Goal: Task Accomplishment & Management: Complete application form

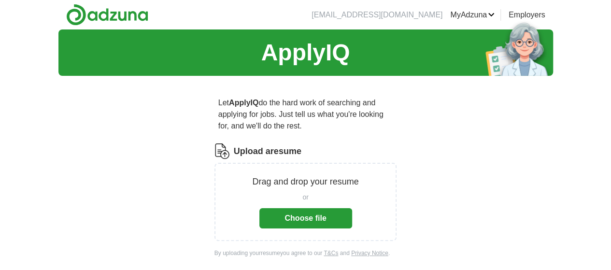
click at [279, 208] on button "Choose file" at bounding box center [305, 218] width 93 height 20
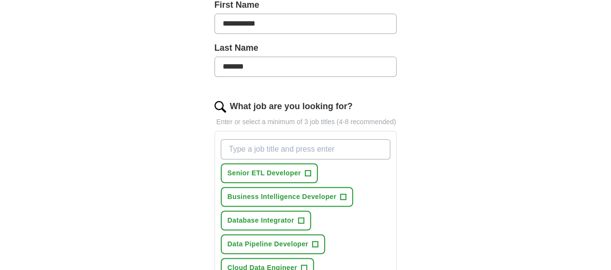
scroll to position [303, 0]
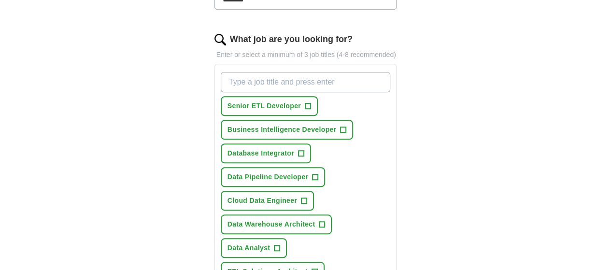
click at [242, 101] on span "Senior ETL Developer" at bounding box center [264, 106] width 73 height 10
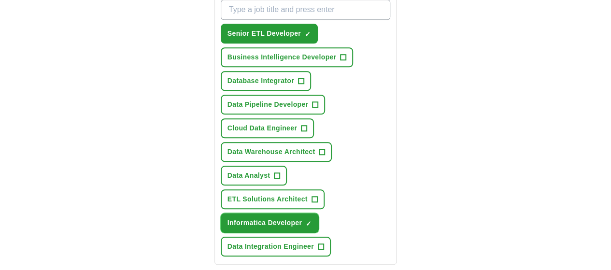
scroll to position [454, 0]
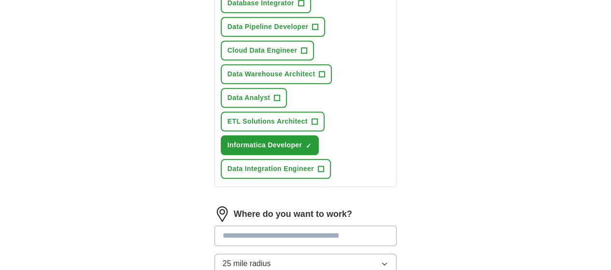
click at [302, 254] on button "25 mile radius" at bounding box center [306, 264] width 183 height 20
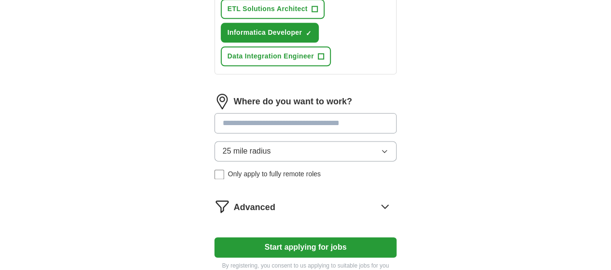
scroll to position [518, 0]
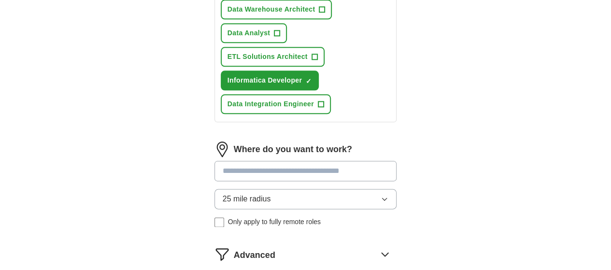
click at [304, 189] on button "25 mile radius" at bounding box center [306, 199] width 183 height 20
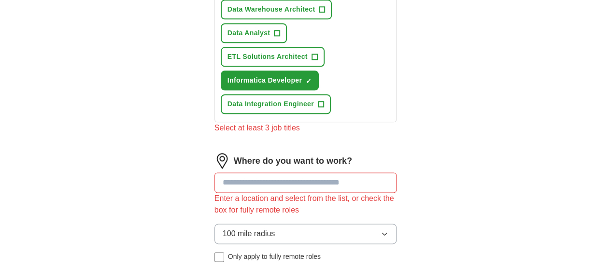
click at [249, 172] on input at bounding box center [306, 182] width 183 height 20
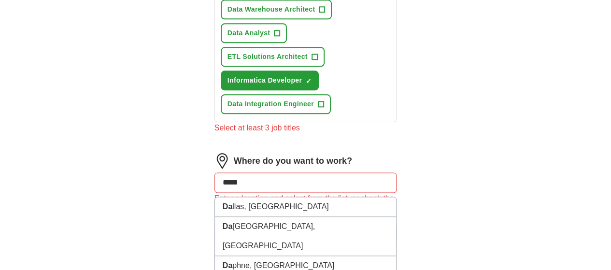
type input "******"
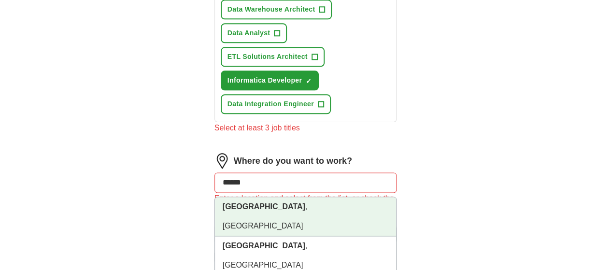
click at [241, 197] on li "[GEOGRAPHIC_DATA] , [GEOGRAPHIC_DATA]" at bounding box center [306, 216] width 182 height 39
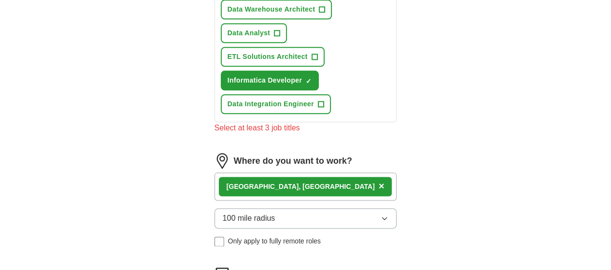
click at [279, 172] on div "[GEOGRAPHIC_DATA] , [GEOGRAPHIC_DATA] ×" at bounding box center [306, 186] width 183 height 28
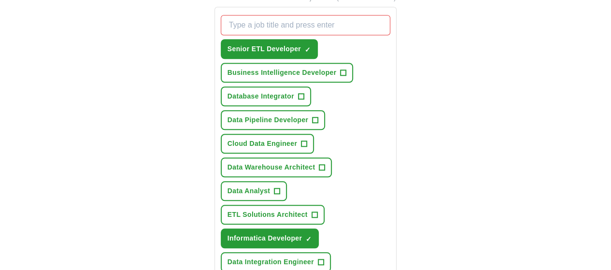
scroll to position [359, 0]
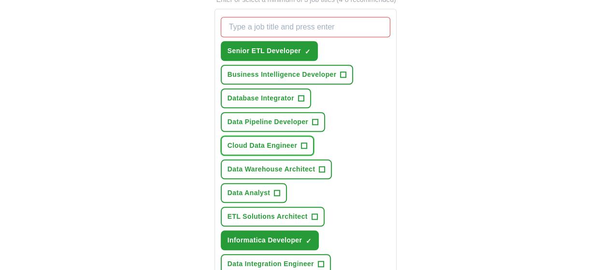
click at [267, 141] on span "Cloud Data Engineer" at bounding box center [263, 146] width 70 height 10
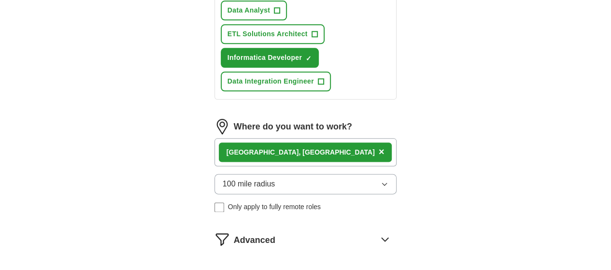
scroll to position [546, 0]
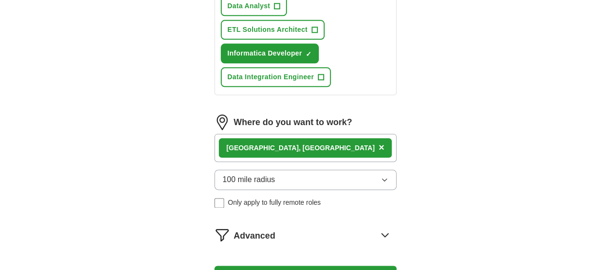
select select "**"
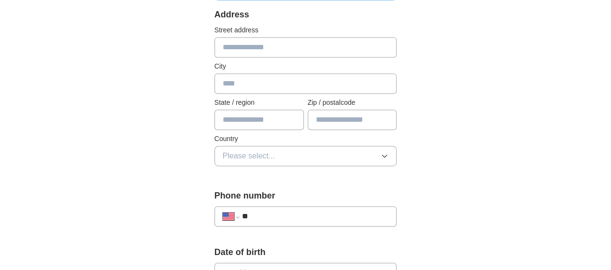
scroll to position [0, 0]
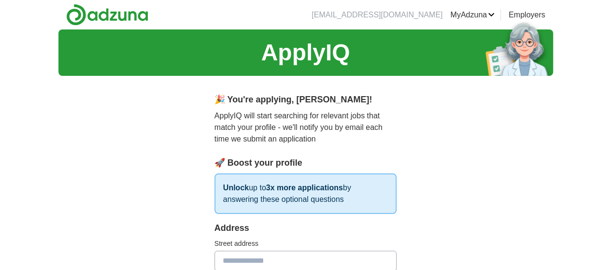
click at [495, 13] on link "MyAdzuna" at bounding box center [472, 15] width 44 height 12
click at [0, 0] on link "Logout" at bounding box center [0, 0] width 0 height 0
